Goal: Register for event/course

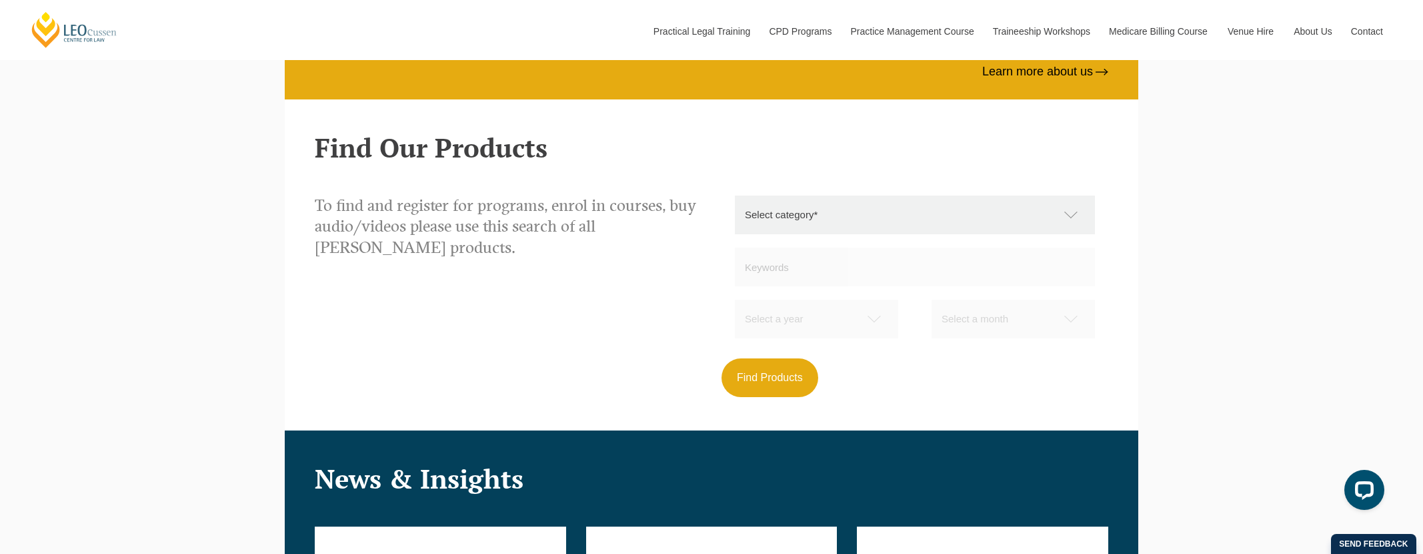
scroll to position [1331, 0]
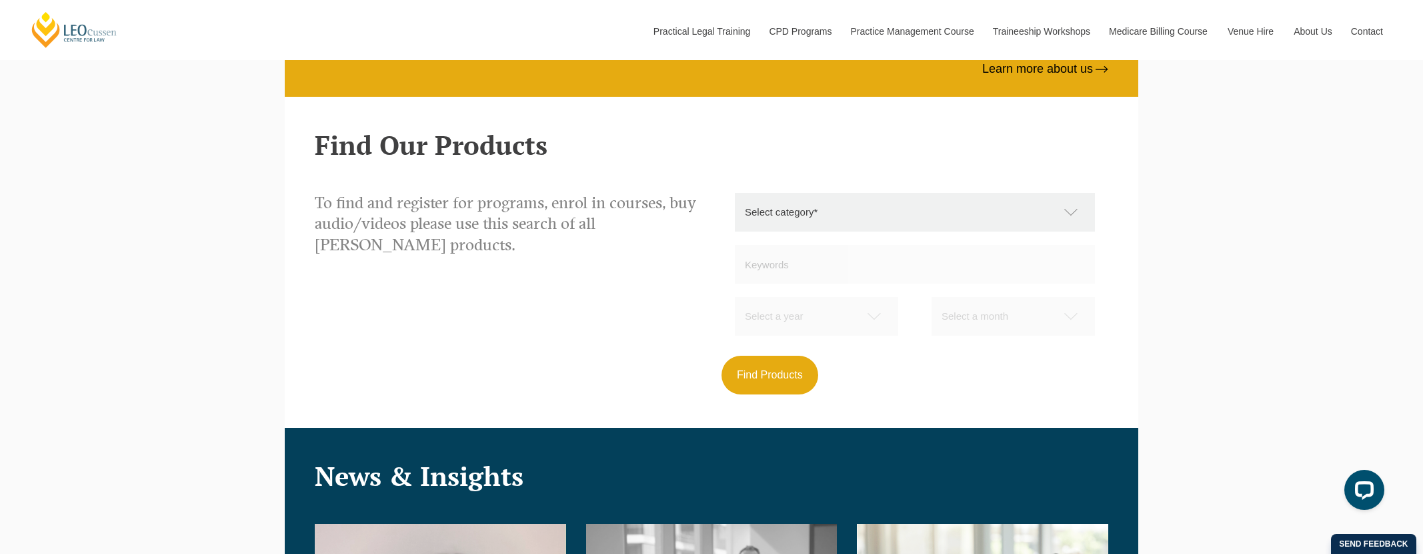
click at [1069, 211] on select "Select category* Practical Legal Training Supervised Legal Trainees Workshops (…" at bounding box center [922, 212] width 374 height 39
select select "CPD Programs"
click at [735, 193] on select "Select category* Practical Legal Training Supervised Legal Trainees Workshops (…" at bounding box center [922, 212] width 374 height 39
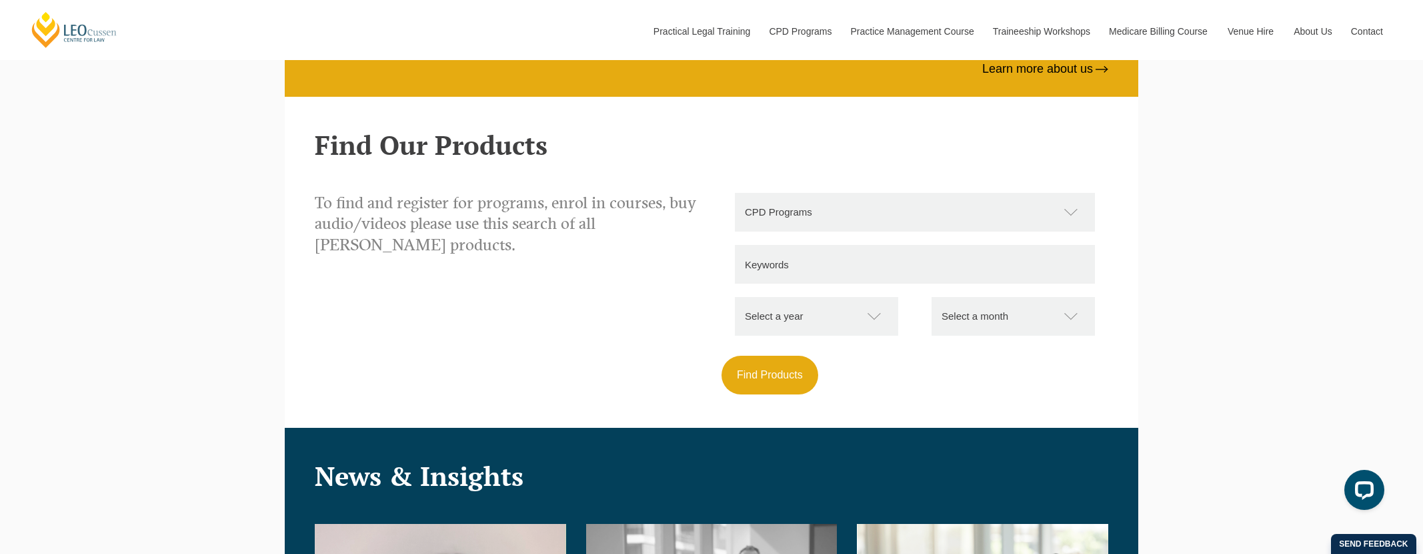
click at [872, 315] on select "Select a year [DATE] 2025" at bounding box center [823, 316] width 177 height 39
select select "2026"
click at [735, 297] on select "Select a year [DATE] 2025" at bounding box center [823, 316] width 177 height 39
click at [781, 379] on button "Find Products" at bounding box center [770, 375] width 97 height 39
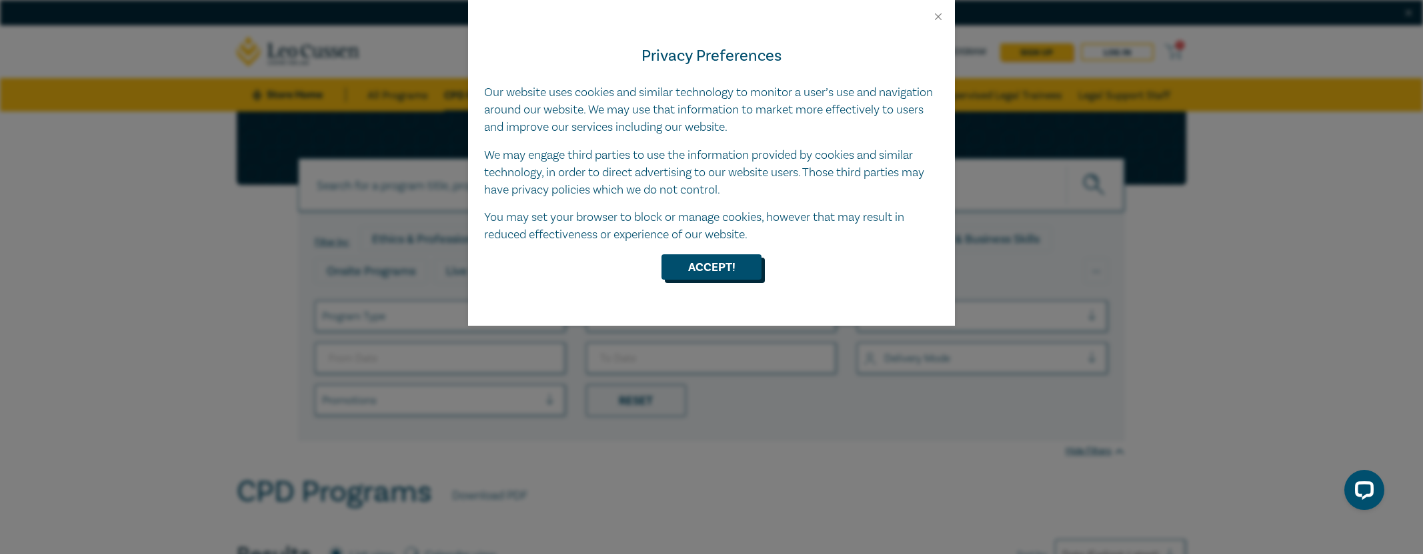
click at [712, 264] on button "Accept!" at bounding box center [712, 266] width 100 height 25
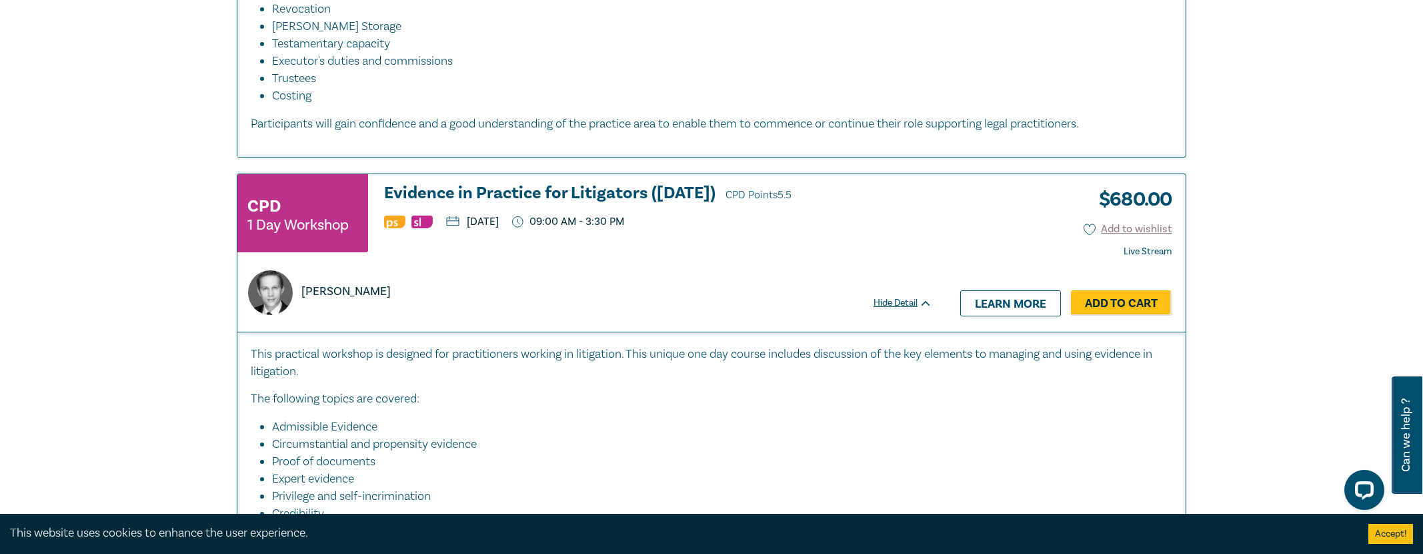
scroll to position [5006, 0]
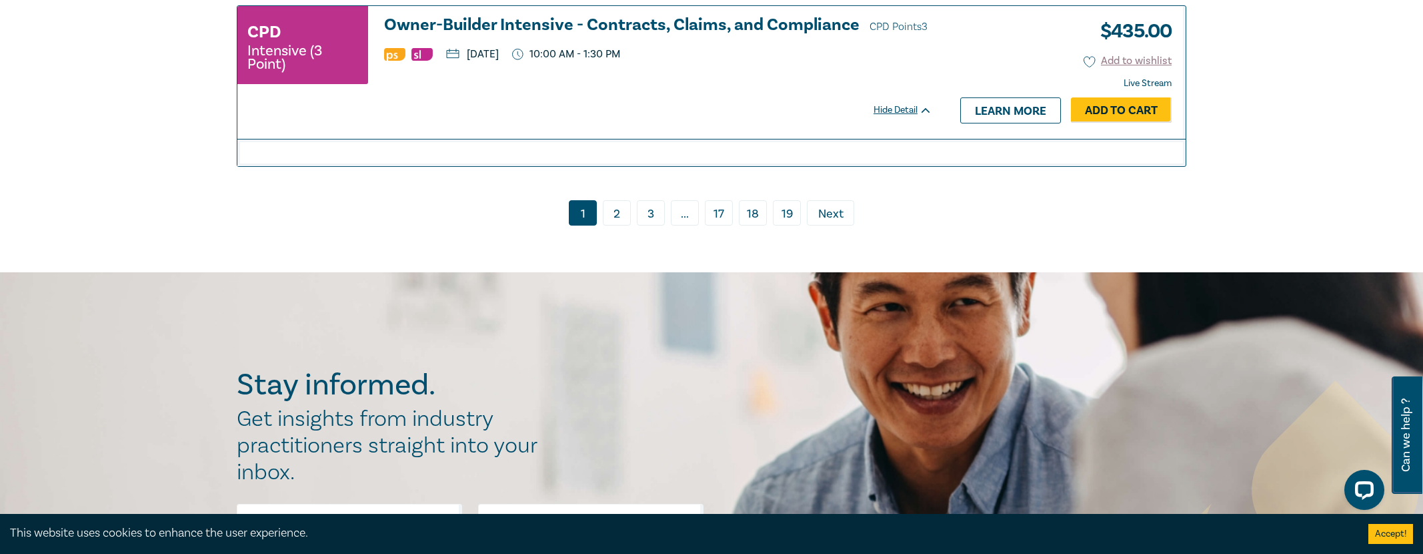
click at [622, 225] on link "2" at bounding box center [617, 212] width 28 height 25
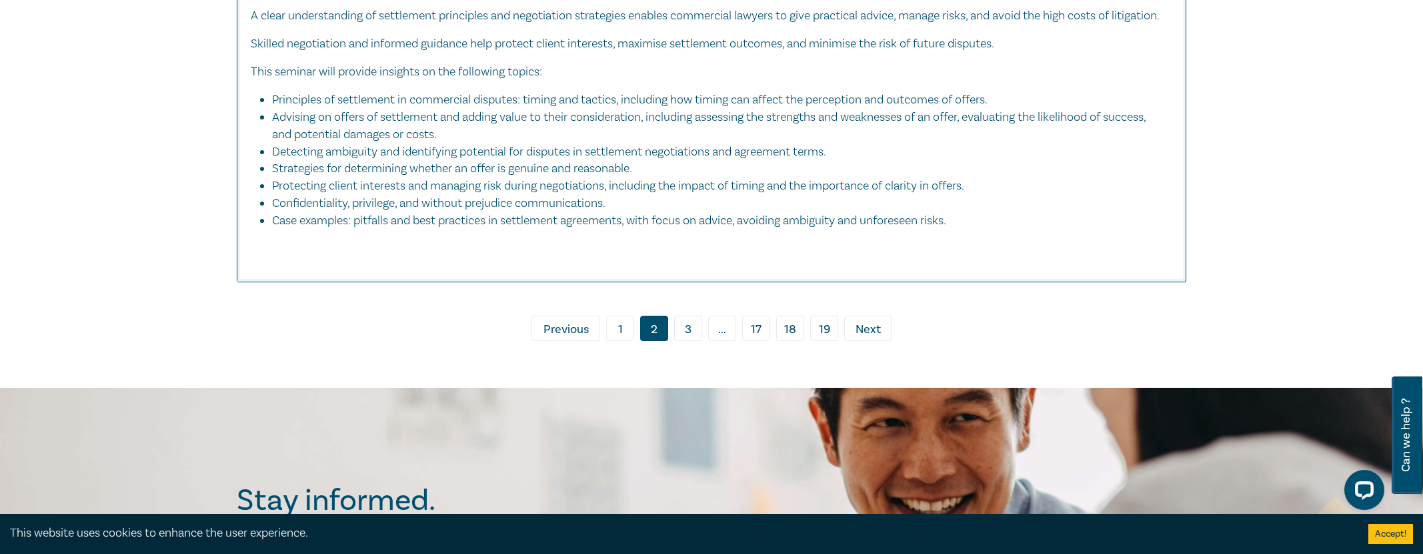
scroll to position [5999, 0]
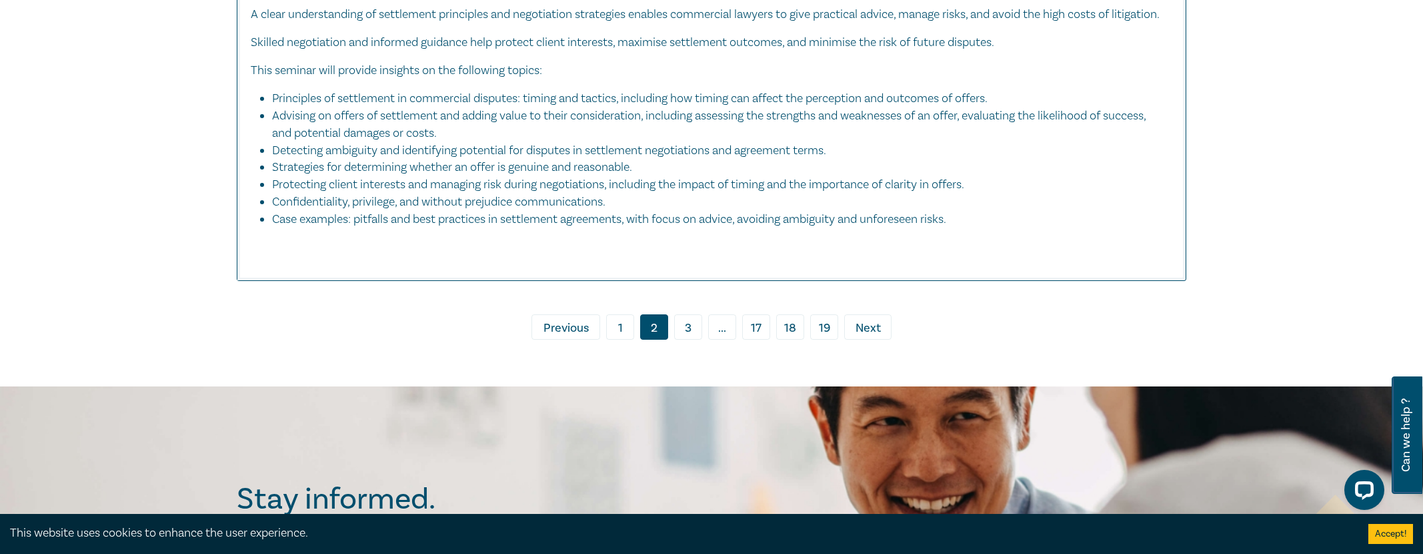
click at [686, 324] on link "3" at bounding box center [688, 326] width 28 height 25
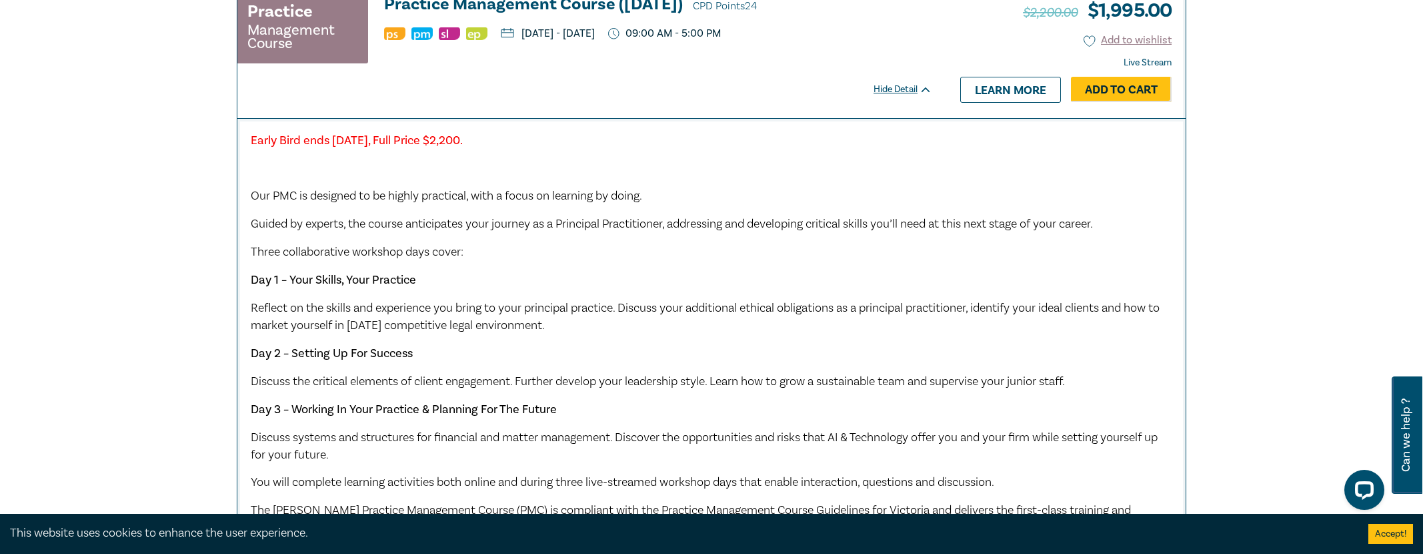
scroll to position [5080, 0]
